Goal: Navigation & Orientation: Find specific page/section

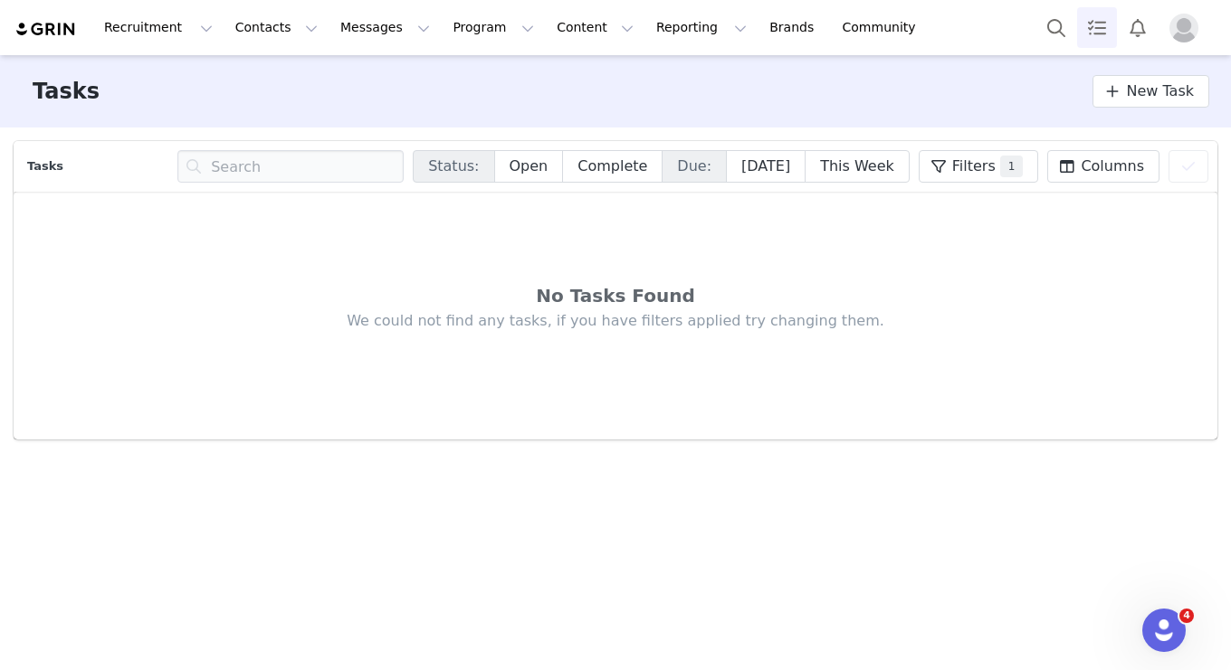
click at [946, 26] on button "Profile" at bounding box center [1187, 28] width 58 height 29
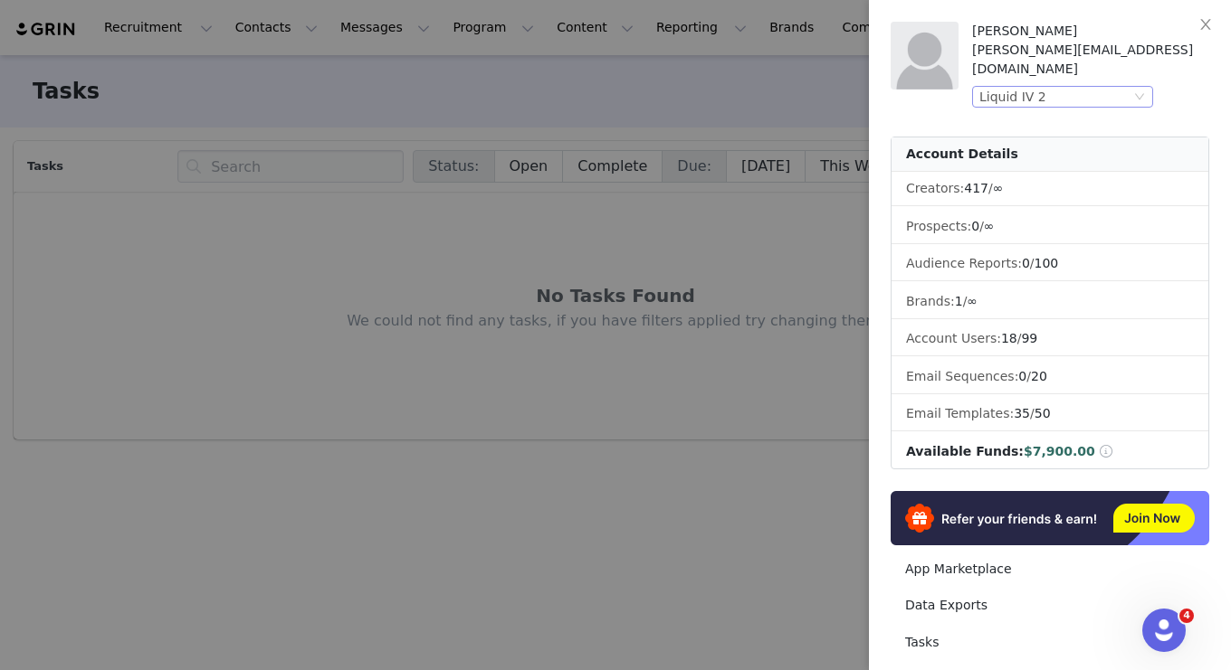
click at [946, 87] on div "Liquid IV 2" at bounding box center [1054, 97] width 151 height 20
click at [946, 138] on li "Liquid IV" at bounding box center [1098, 139] width 253 height 29
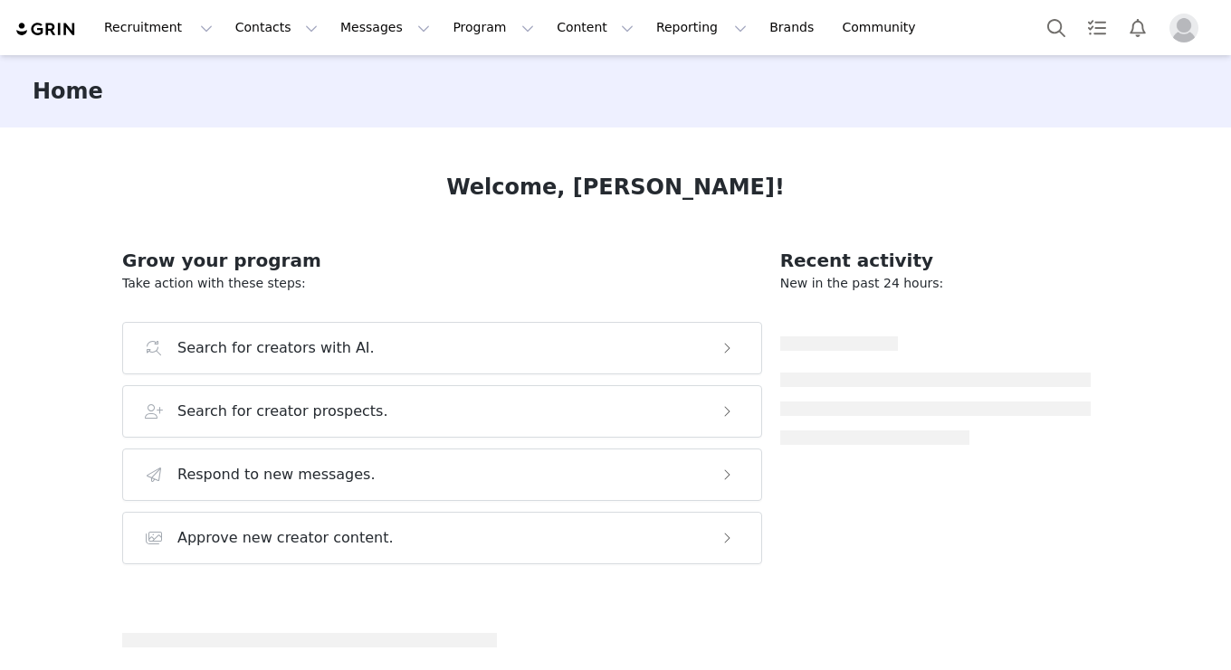
click at [842, 153] on div "Welcome, [PERSON_NAME]! Grow your program Take action with these steps: Search …" at bounding box center [615, 398] width 1073 height 540
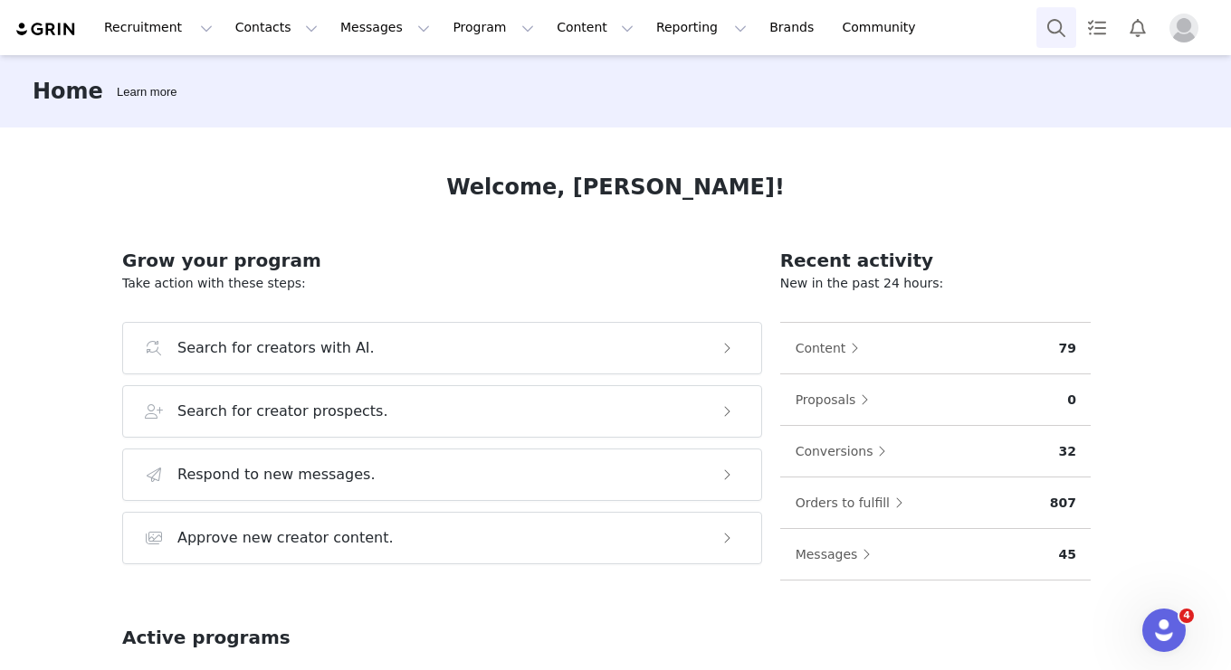
click at [1046, 34] on button "Search" at bounding box center [1056, 27] width 40 height 41
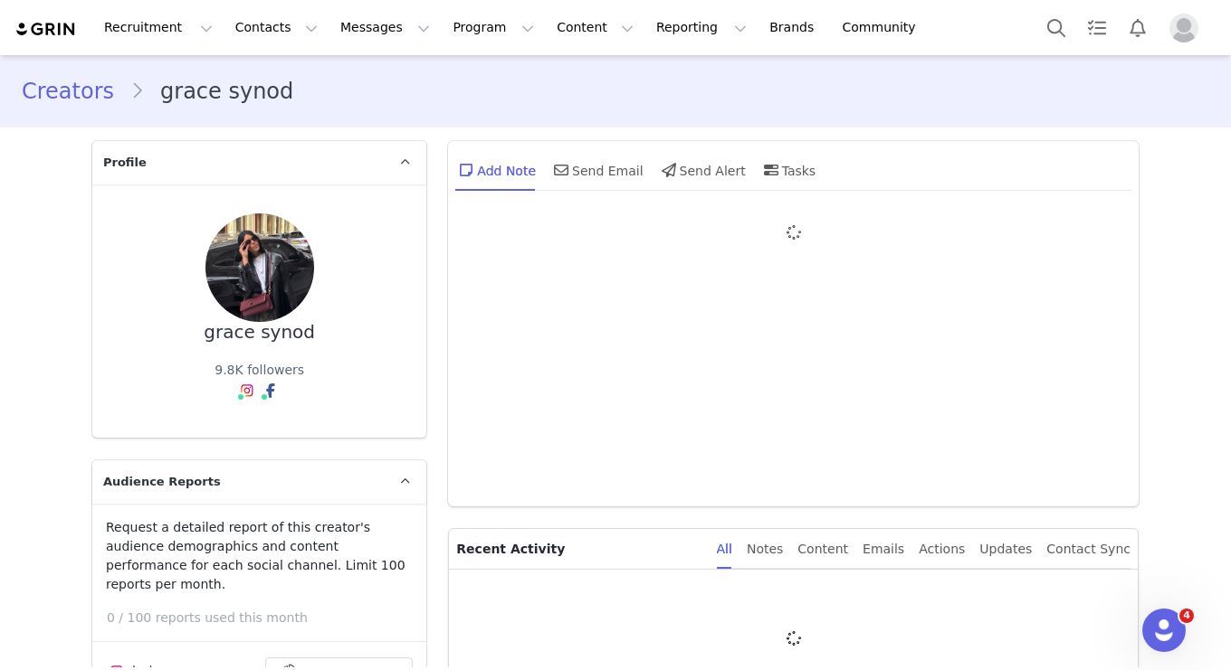
type input "+1 ([GEOGRAPHIC_DATA])"
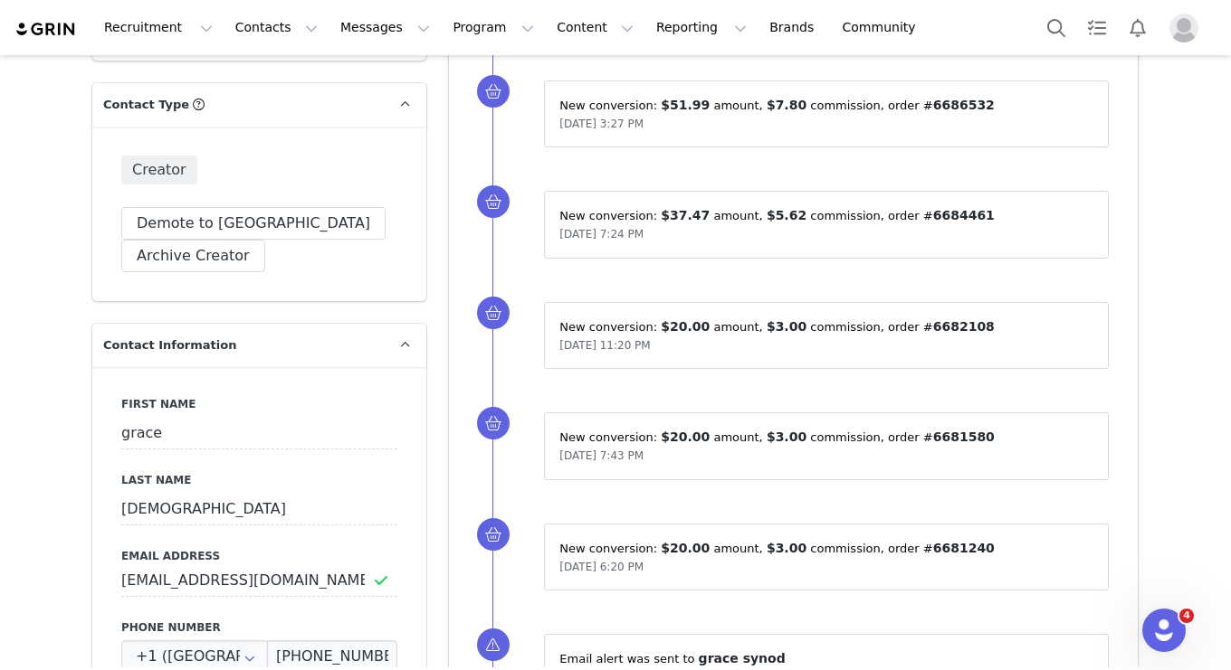
scroll to position [784, 0]
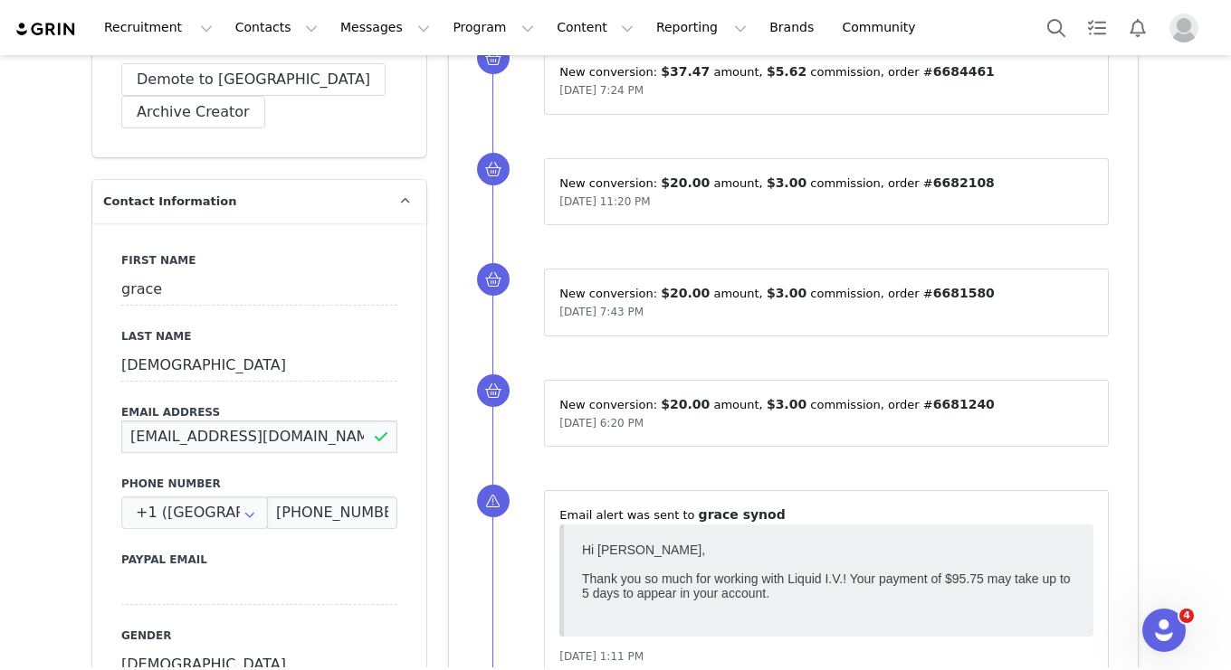
click at [284, 421] on input "synngrace@gmail.com" at bounding box center [259, 437] width 276 height 33
click at [281, 27] on button "Contacts Contacts" at bounding box center [276, 27] width 104 height 41
click at [308, 81] on div "Creators" at bounding box center [283, 80] width 121 height 19
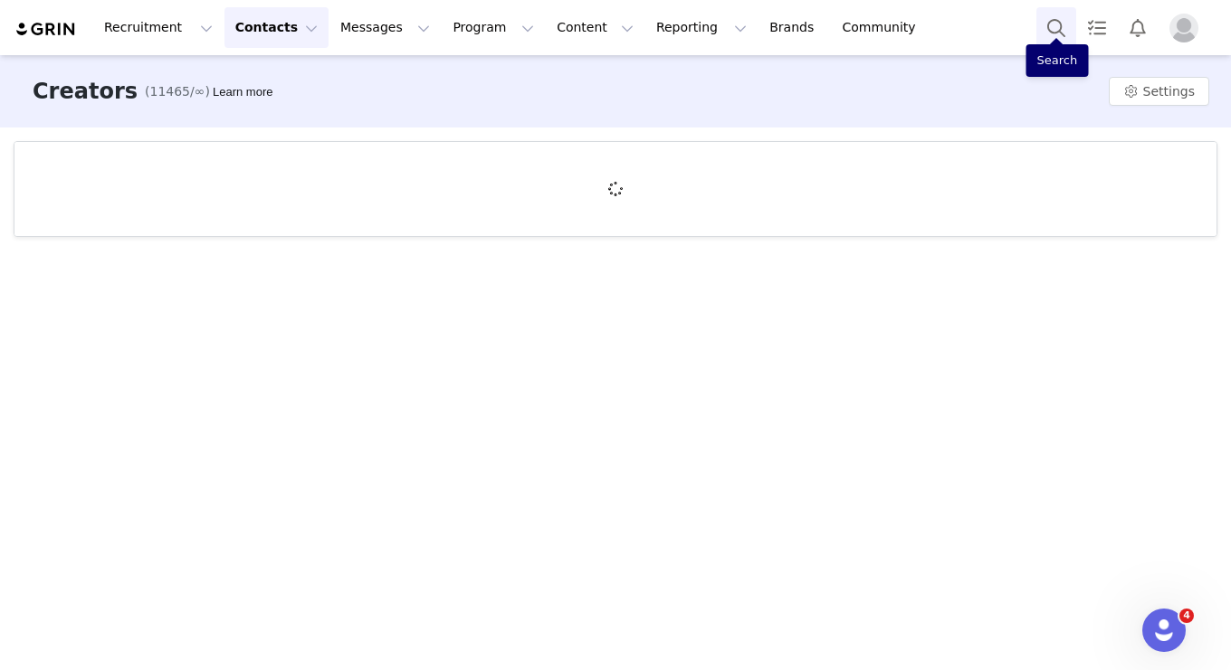
click at [1062, 28] on button "Search" at bounding box center [1056, 27] width 40 height 41
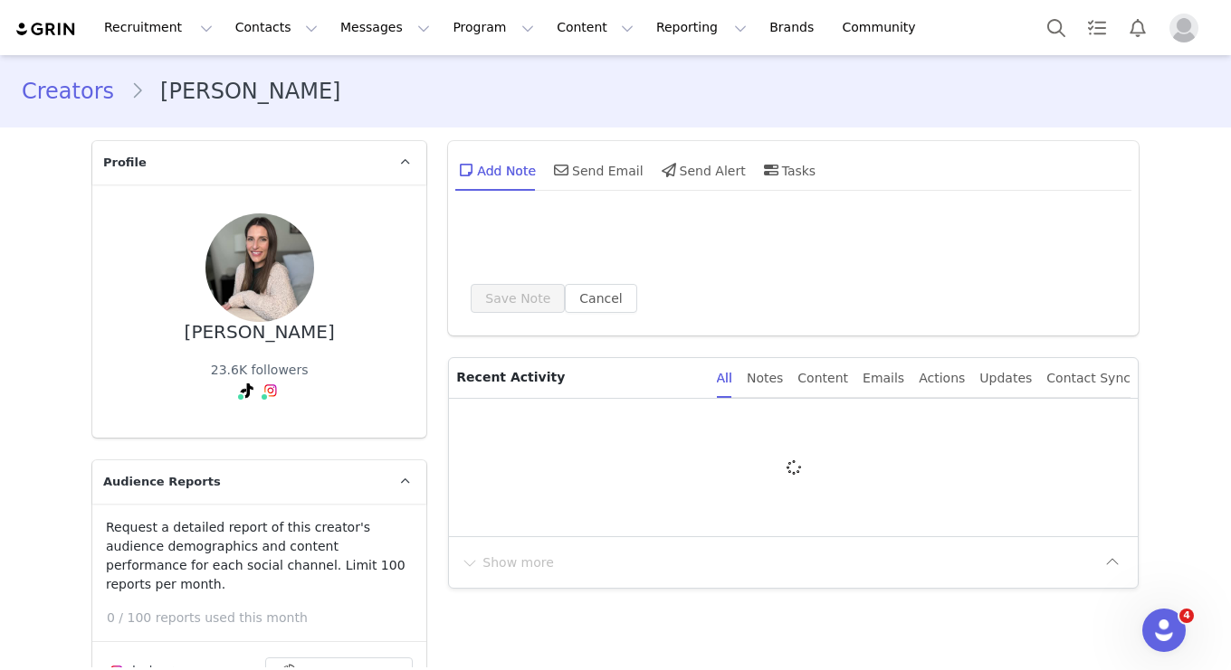
type input "+1 (United States)"
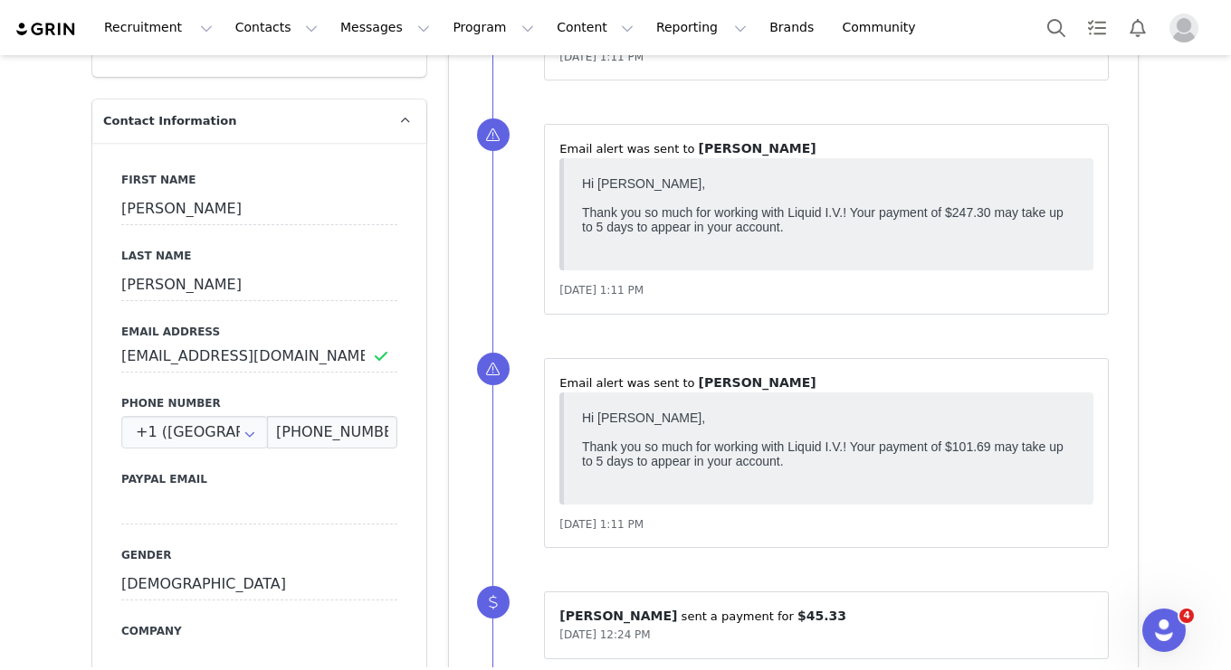
scroll to position [899, 0]
click at [226, 339] on input "LSoldano528@gmail.com" at bounding box center [259, 355] width 276 height 33
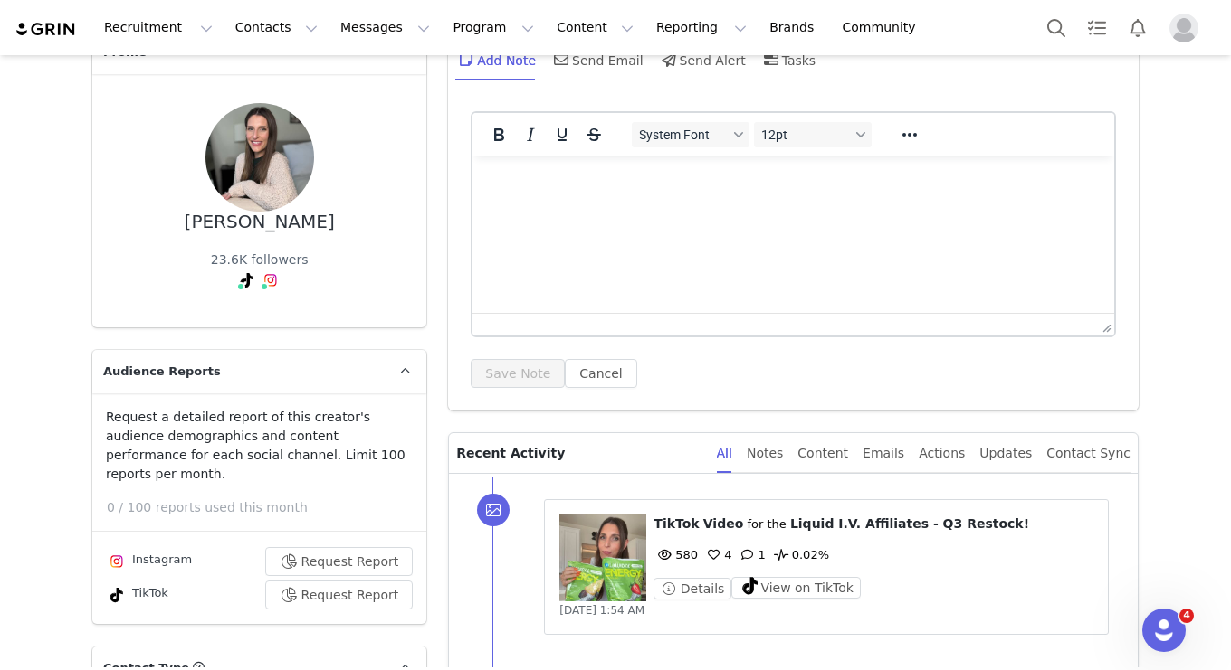
scroll to position [0, 0]
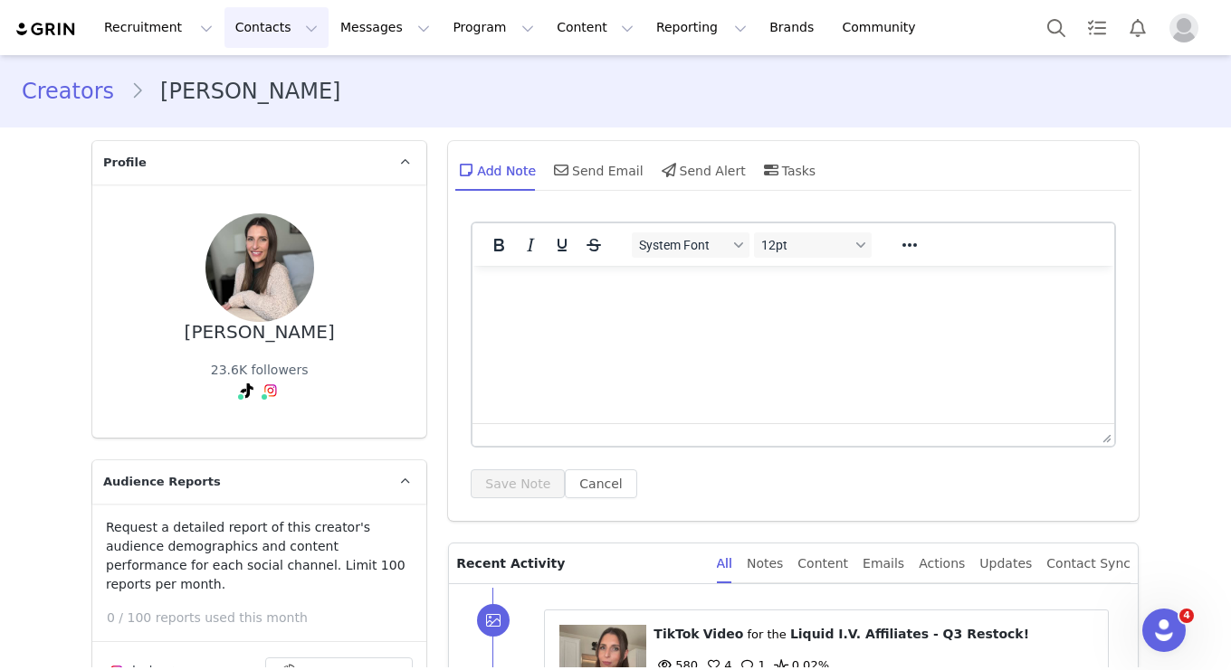
click at [282, 21] on button "Contacts Contacts" at bounding box center [276, 27] width 104 height 41
click at [291, 90] on link "Creators" at bounding box center [283, 79] width 143 height 33
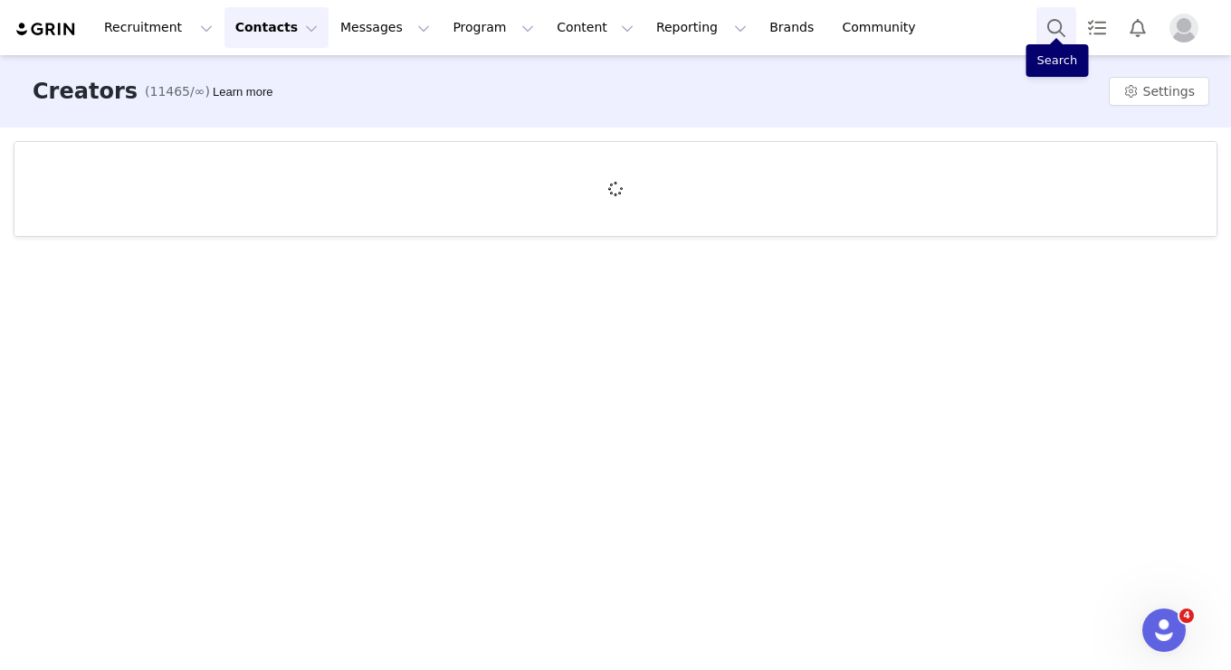
click at [1044, 18] on button "Search" at bounding box center [1056, 27] width 40 height 41
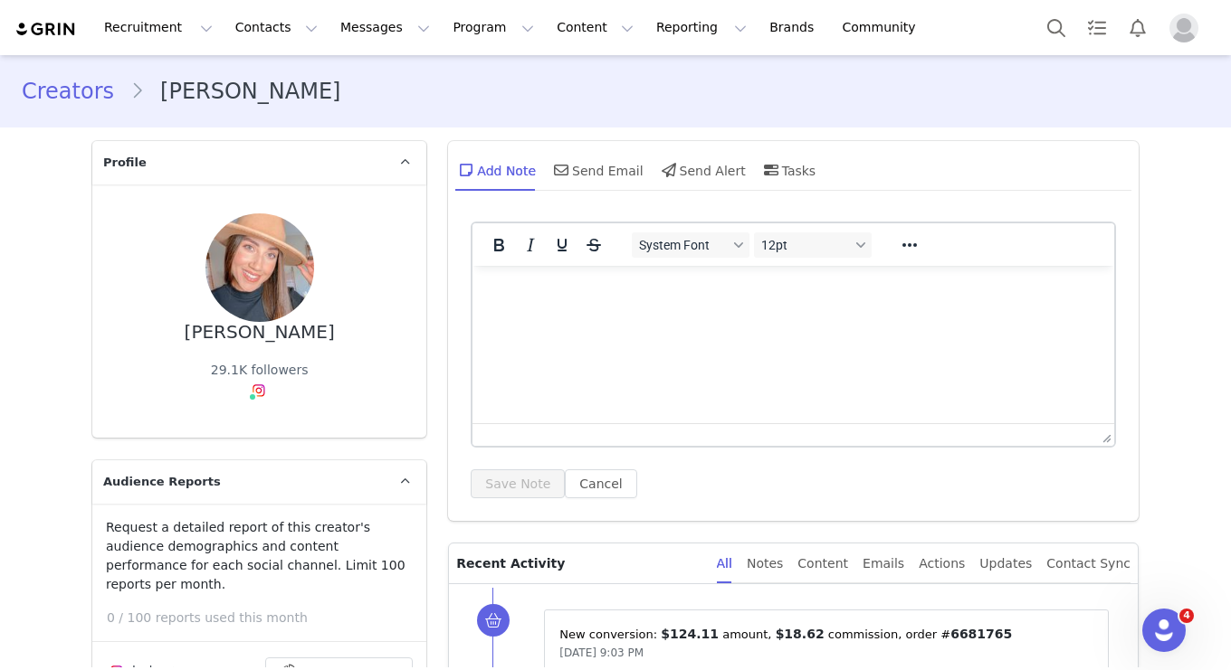
type input "+1 ([GEOGRAPHIC_DATA])"
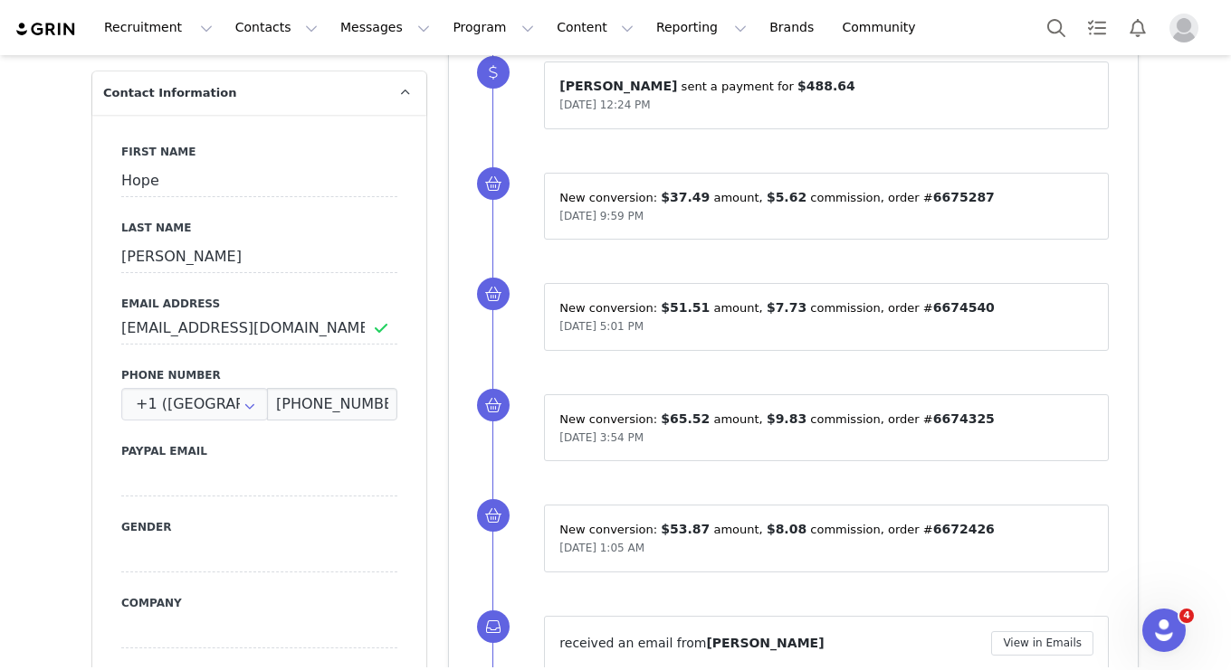
scroll to position [892, 0]
click at [338, 313] on input "[EMAIL_ADDRESS][DOMAIN_NAME]" at bounding box center [259, 329] width 276 height 33
click at [1055, 25] on button "Search" at bounding box center [1056, 27] width 40 height 41
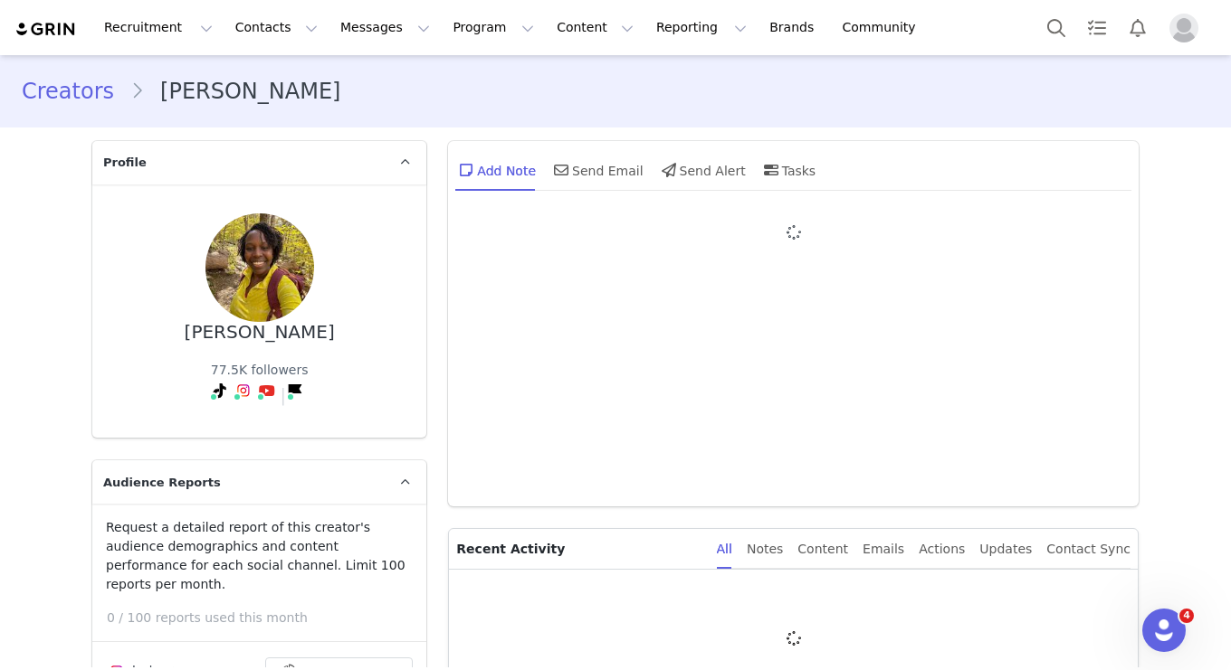
type input "+1 ([GEOGRAPHIC_DATA])"
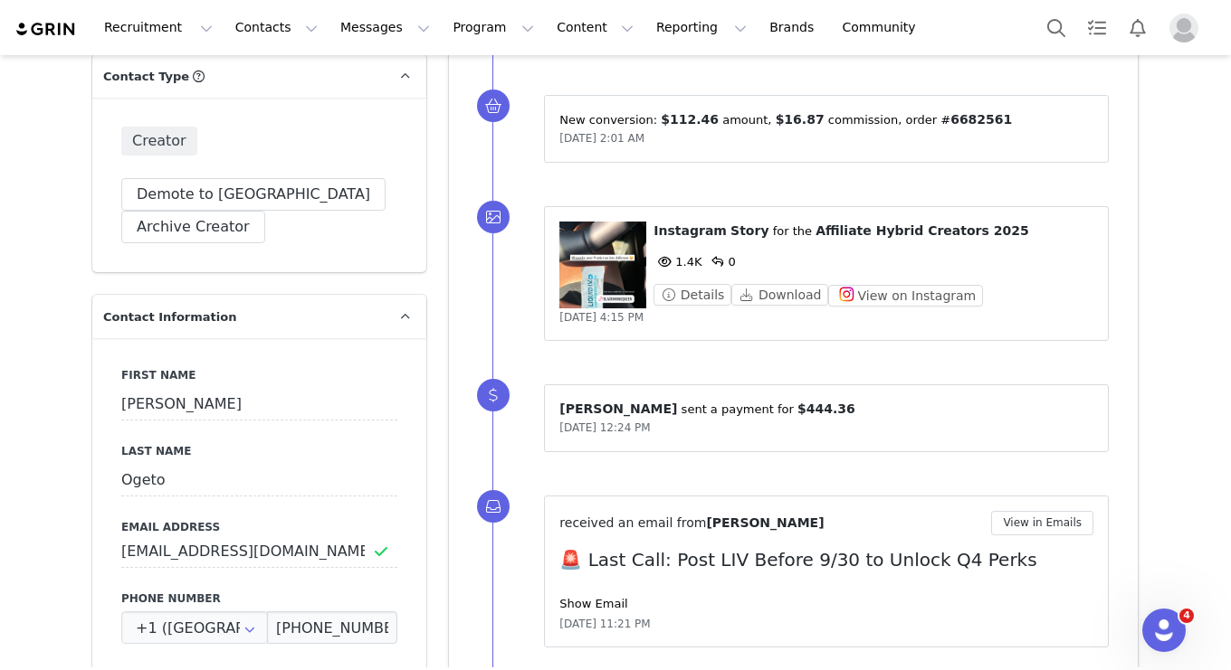
scroll to position [842, 0]
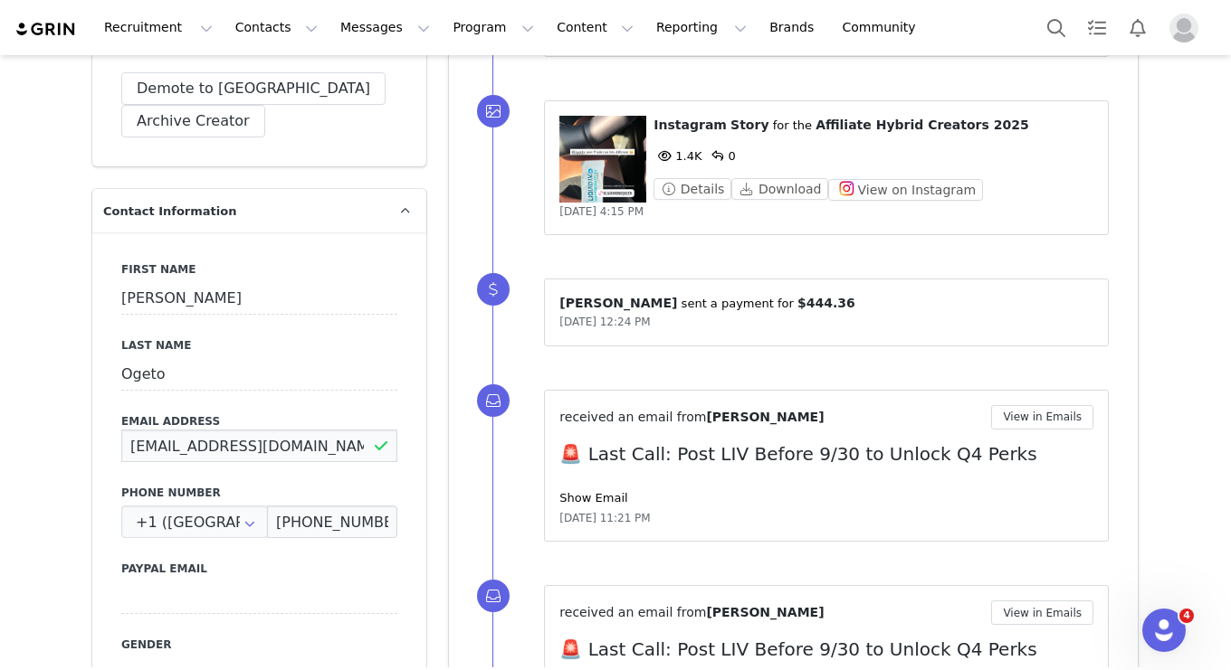
click at [296, 432] on input "[EMAIL_ADDRESS][DOMAIN_NAME]" at bounding box center [259, 446] width 276 height 33
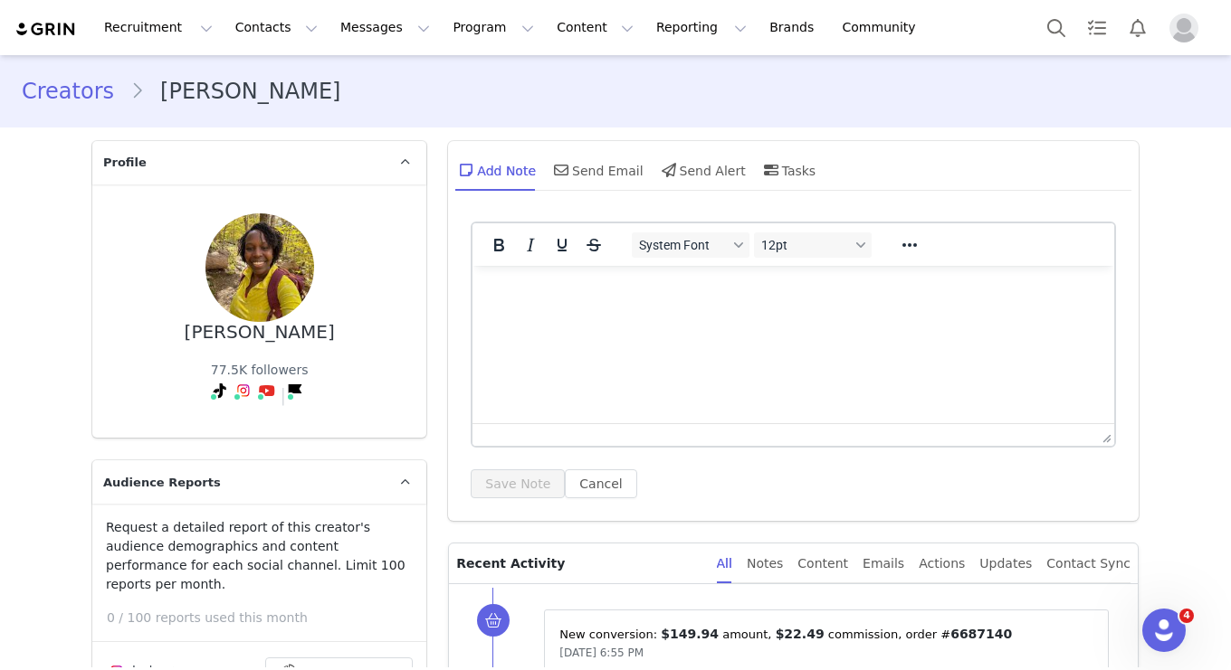
click at [84, 83] on link "Creators" at bounding box center [76, 91] width 109 height 33
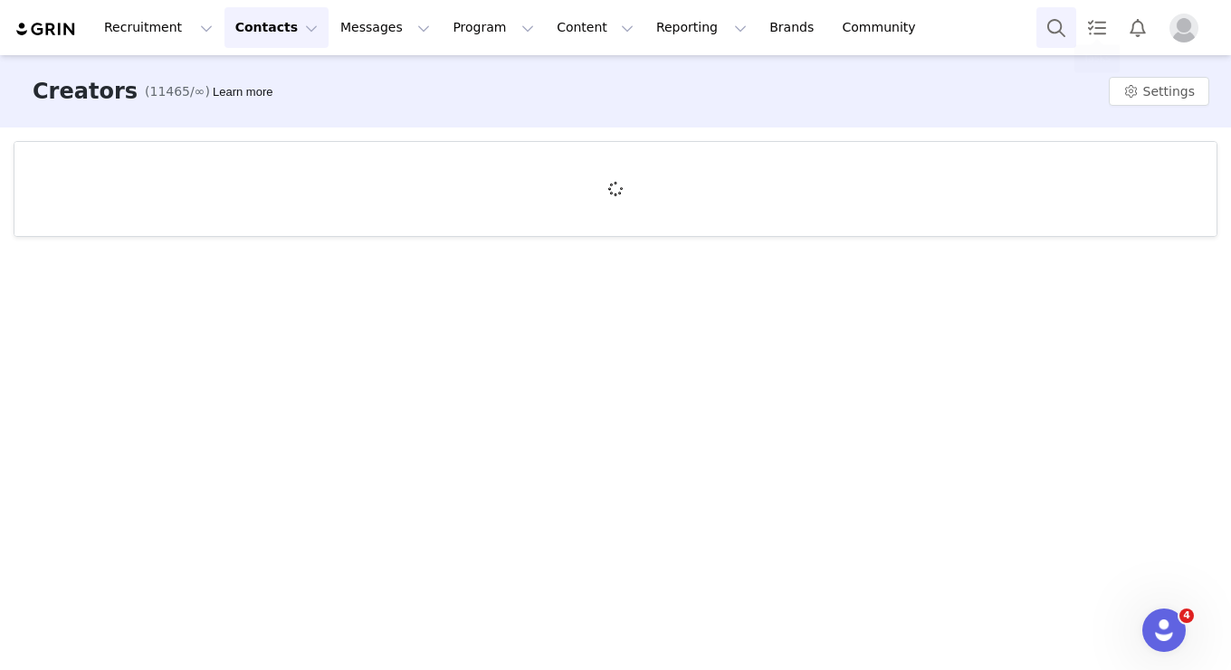
click at [1050, 25] on button "Search" at bounding box center [1056, 27] width 40 height 41
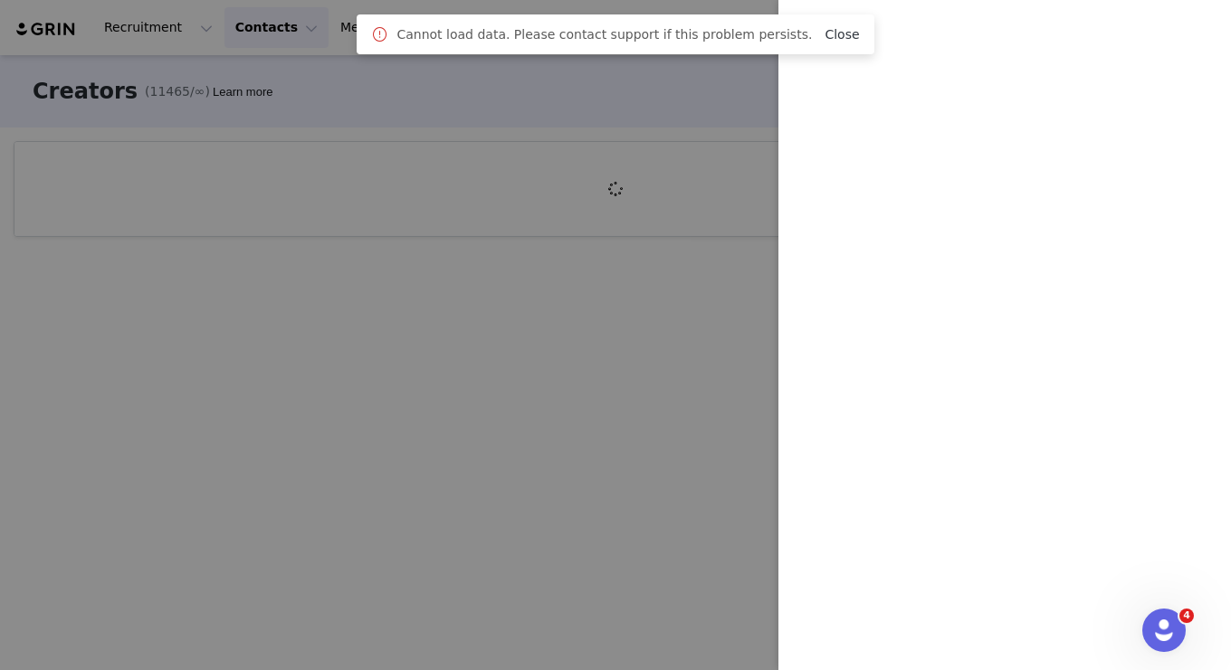
click at [830, 31] on link "Close" at bounding box center [841, 34] width 34 height 14
